Goal: Browse casually

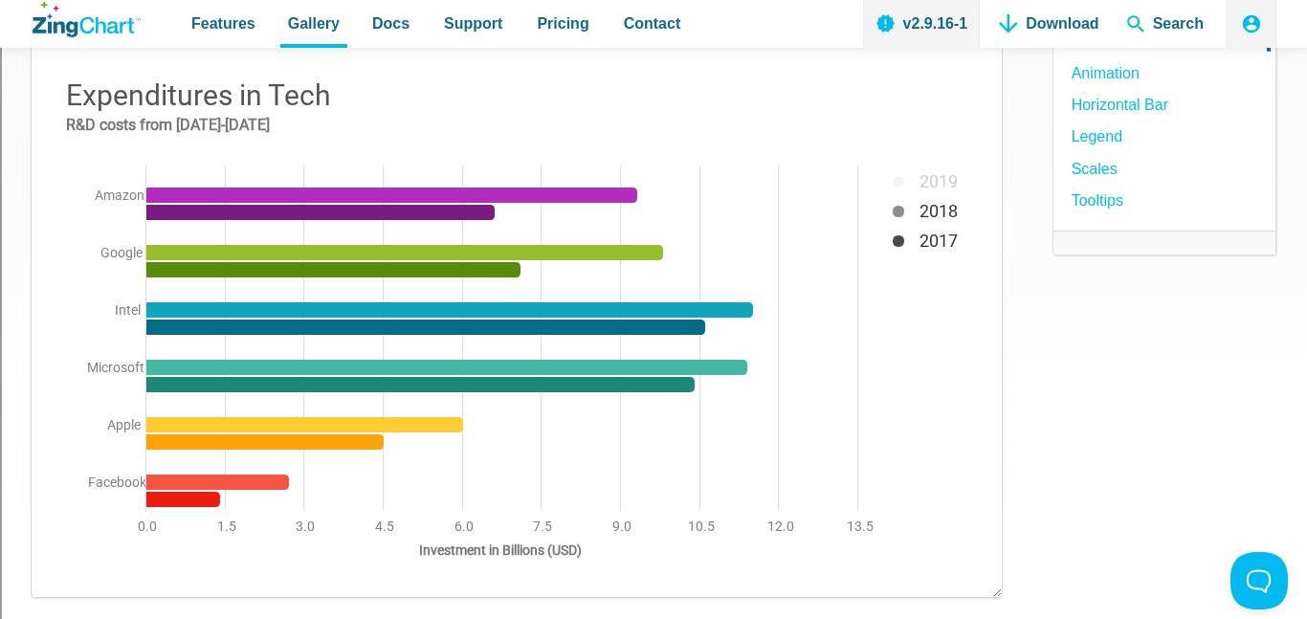
click at [890, 206] on img "App Content" at bounding box center [517, 324] width 932 height 507
click at [892, 216] on img "App Content" at bounding box center [517, 324] width 932 height 507
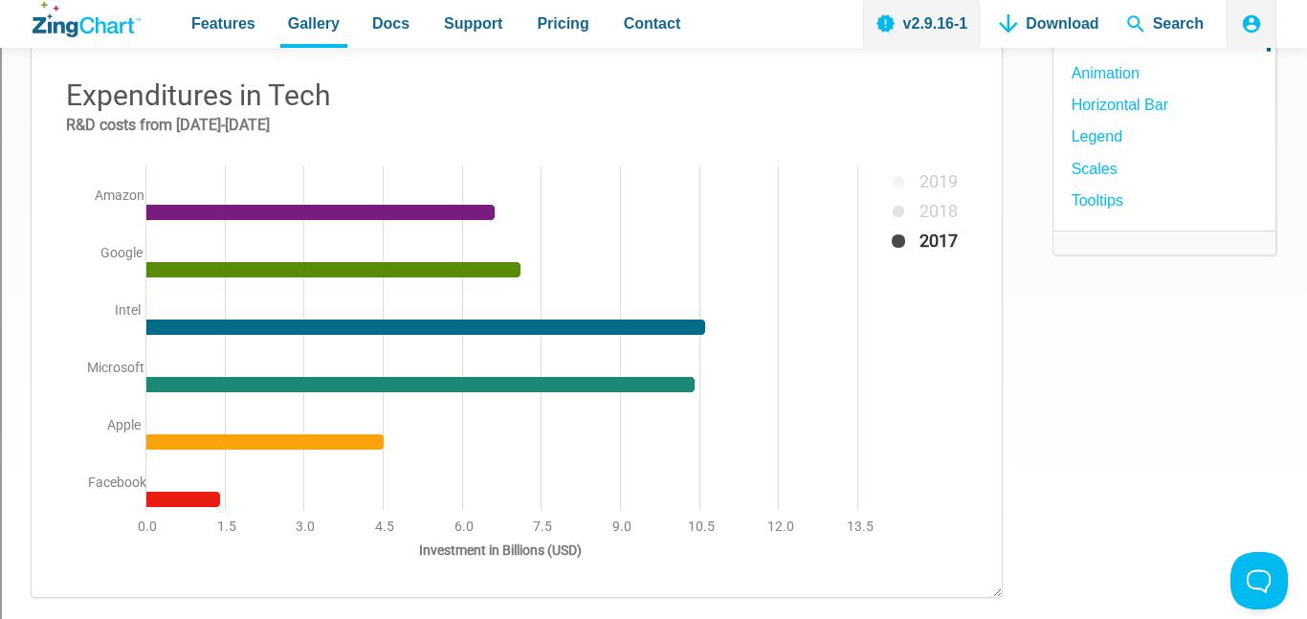
click at [895, 248] on img "App Content" at bounding box center [517, 324] width 932 height 507
click at [901, 223] on img "App Content" at bounding box center [517, 324] width 932 height 507
click at [898, 218] on img "App Content" at bounding box center [517, 324] width 932 height 507
click at [895, 197] on img "App Content" at bounding box center [517, 324] width 932 height 507
click at [904, 219] on img "App Content" at bounding box center [517, 324] width 932 height 507
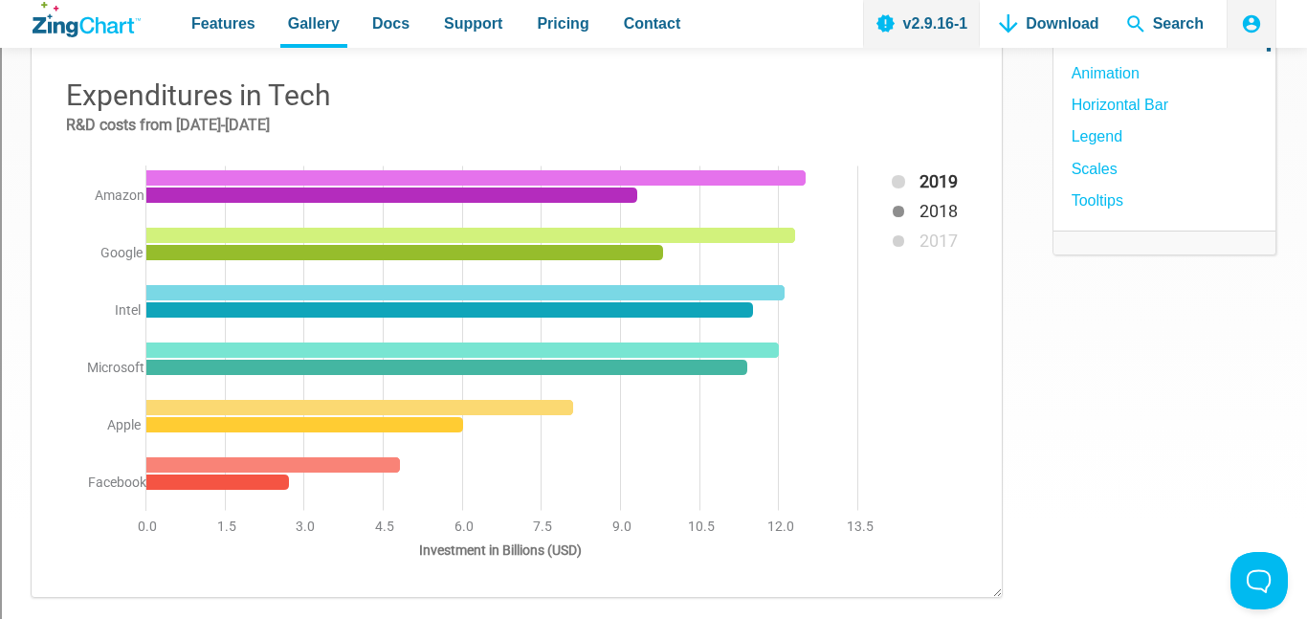
click at [897, 171] on div "App Content" at bounding box center [920, 134] width 105 height 108
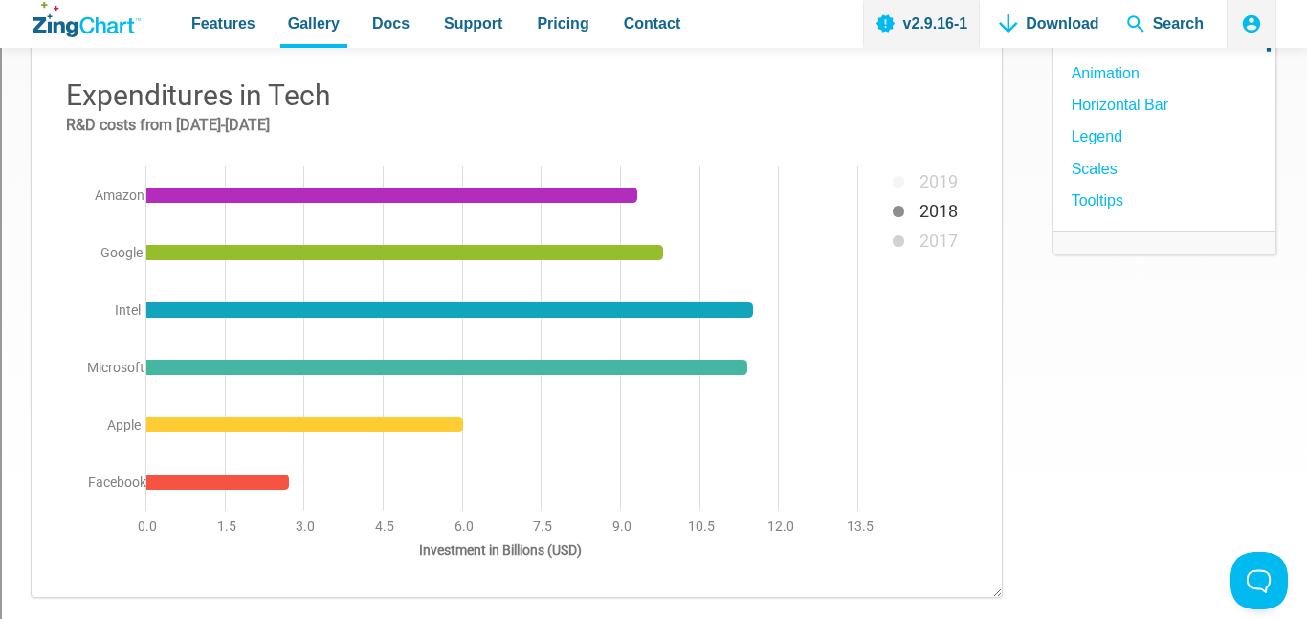
click at [896, 232] on img "App Content" at bounding box center [517, 324] width 932 height 507
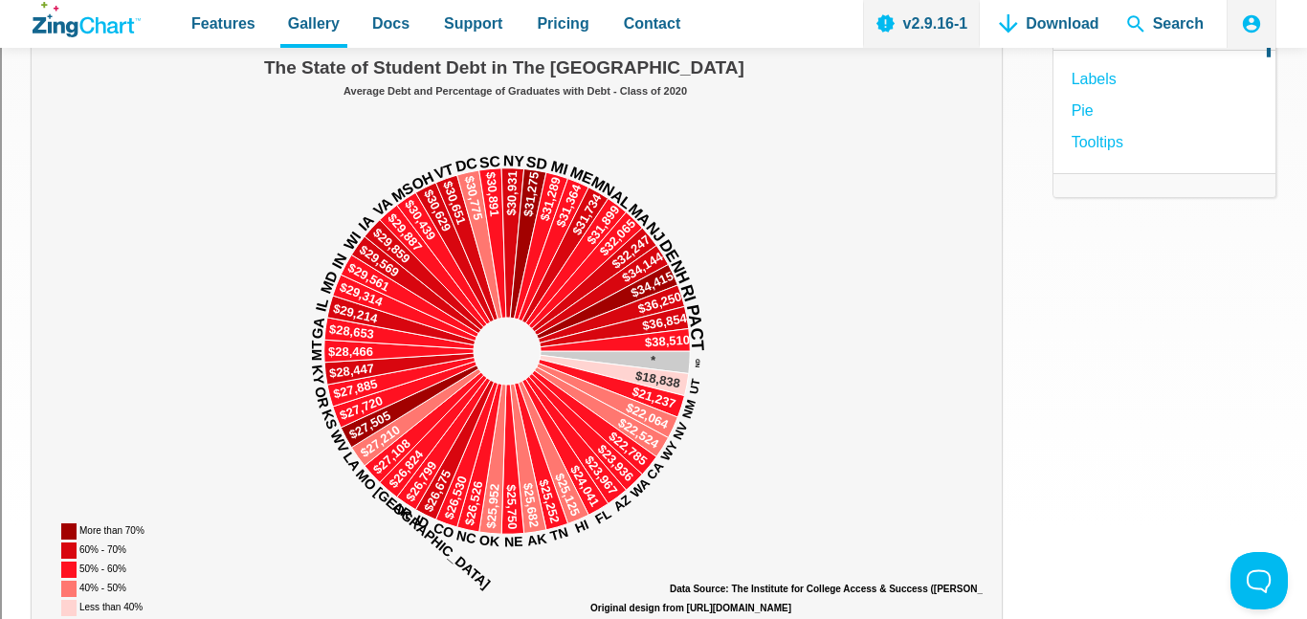
scroll to position [245, 0]
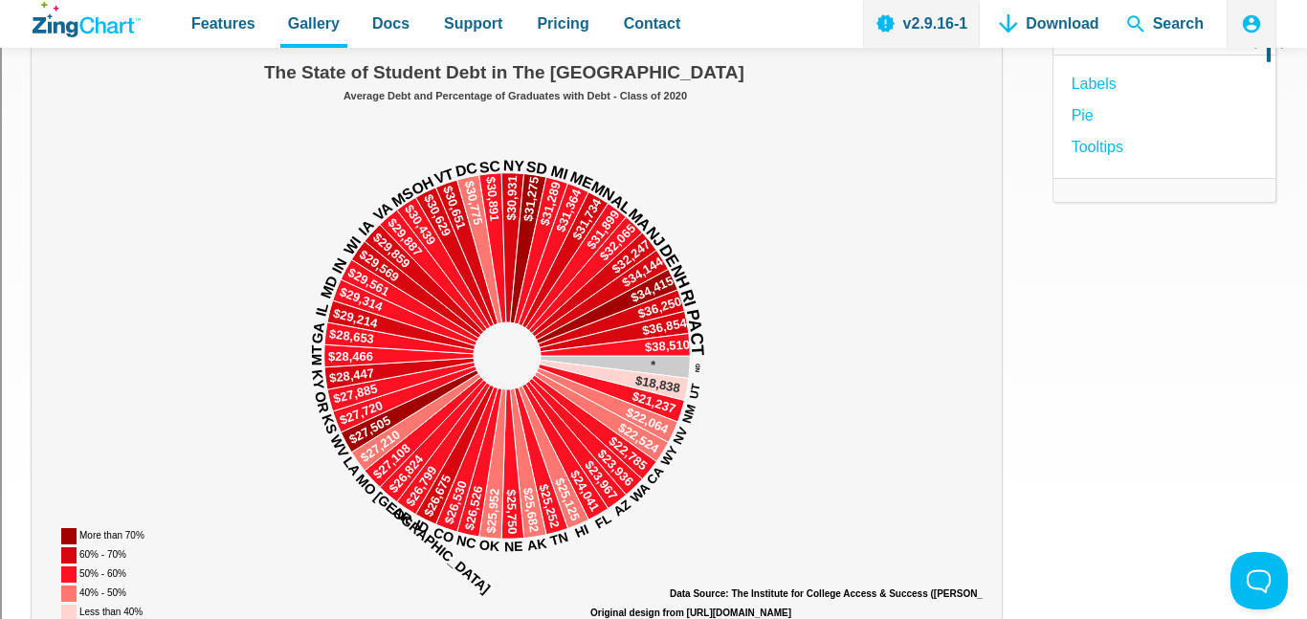
click at [51, 618] on area "More than 70%" at bounding box center [51, 628] width 0 height 0
click at [51, 618] on area "60% - 70%" at bounding box center [51, 628] width 0 height 0
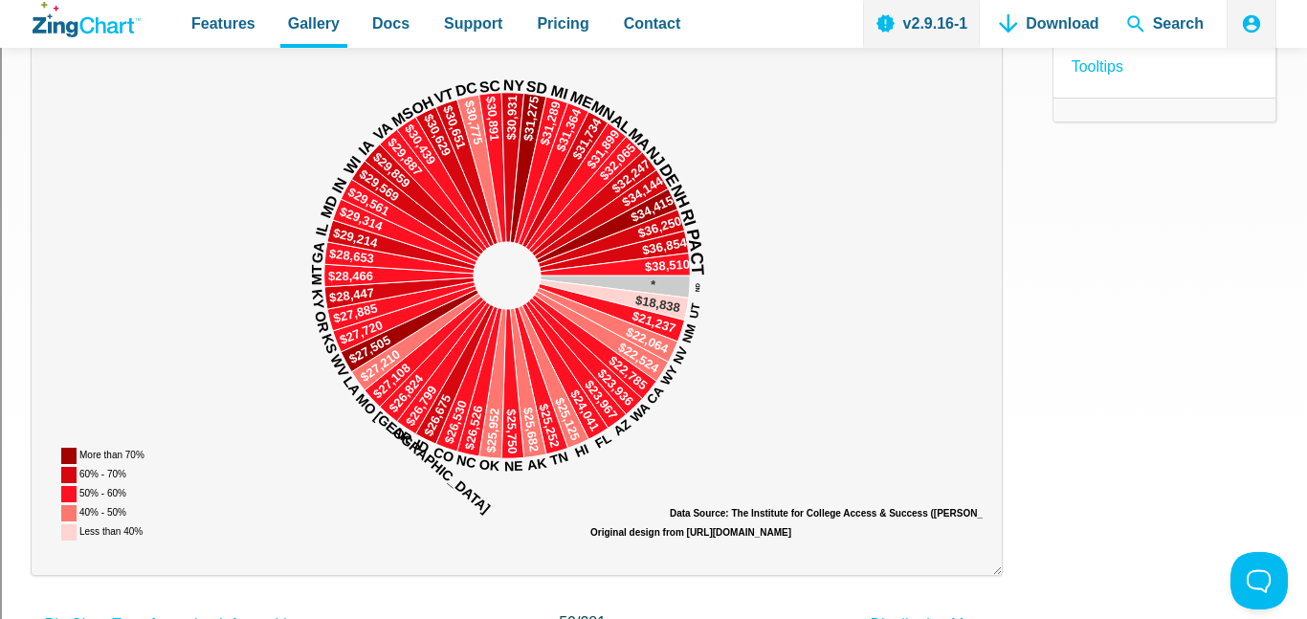
scroll to position [324, 0]
